Goal: Complete application form: Complete application form

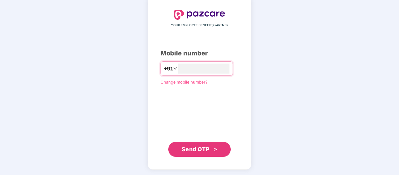
type input "**********"
click at [202, 149] on span "Send OTP" at bounding box center [196, 149] width 28 height 7
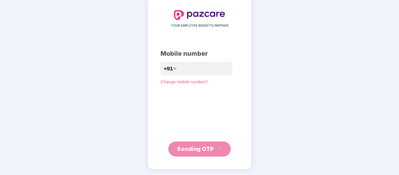
scroll to position [29, 0]
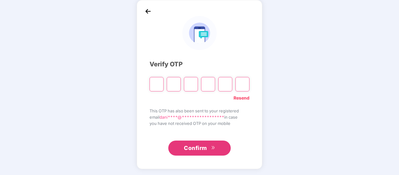
type input "*"
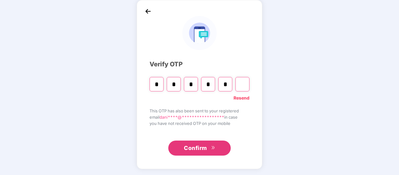
type input "*"
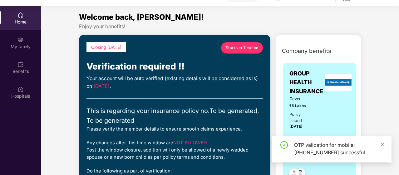
scroll to position [63, 0]
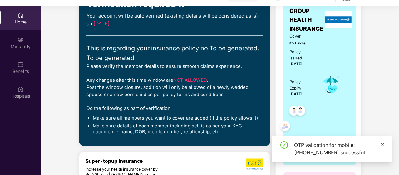
click at [383, 144] on icon "close" at bounding box center [382, 144] width 3 height 3
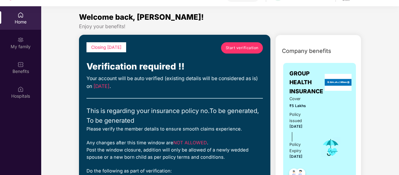
scroll to position [0, 0]
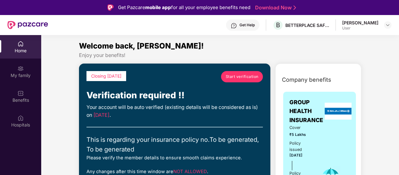
click at [241, 76] on span "Start verification" at bounding box center [242, 76] width 33 height 6
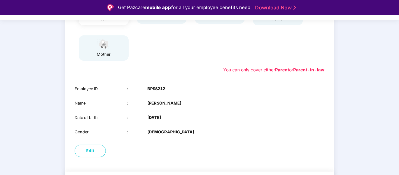
scroll to position [123, 0]
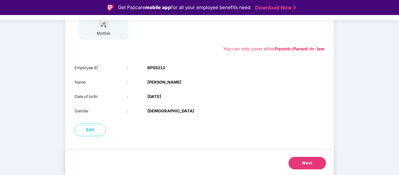
click at [312, 157] on button "Next" at bounding box center [308, 163] width 38 height 13
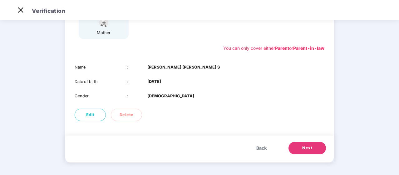
scroll to position [78, 0]
click at [309, 147] on span "Next" at bounding box center [308, 148] width 10 height 6
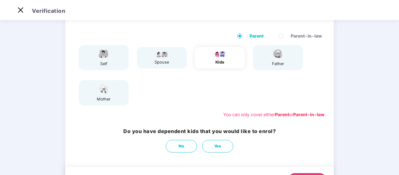
scroll to position [74, 0]
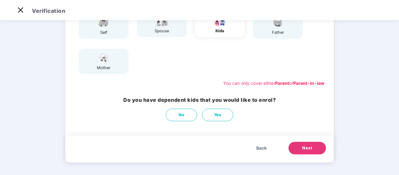
click at [308, 151] on button "Next" at bounding box center [308, 148] width 38 height 13
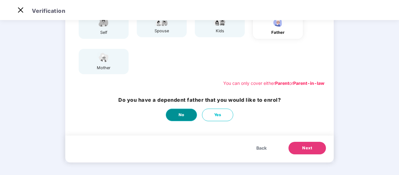
click at [185, 116] on button "No" at bounding box center [181, 114] width 31 height 13
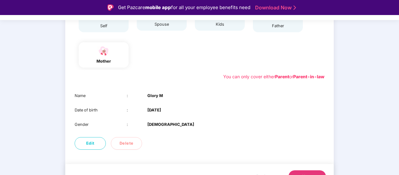
scroll to position [105, 0]
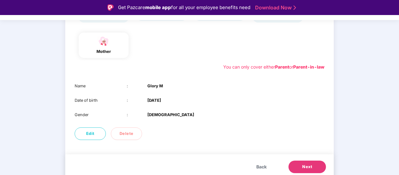
click at [308, 167] on span "Next" at bounding box center [308, 166] width 10 height 6
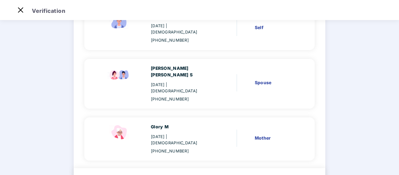
scroll to position [88, 0]
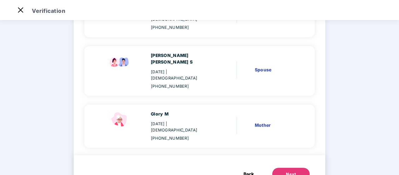
click at [283, 168] on button "Next" at bounding box center [292, 174] width 38 height 13
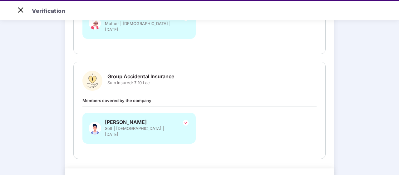
scroll to position [15, 0]
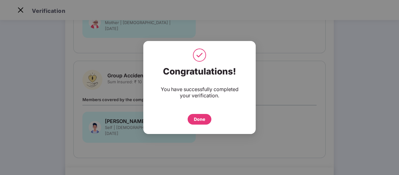
click at [198, 117] on div "Done" at bounding box center [199, 119] width 11 height 7
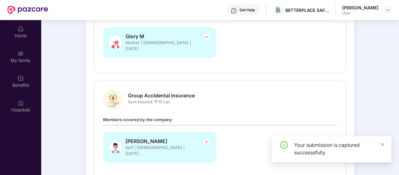
scroll to position [35, 0]
